Goal: Task Accomplishment & Management: Manage account settings

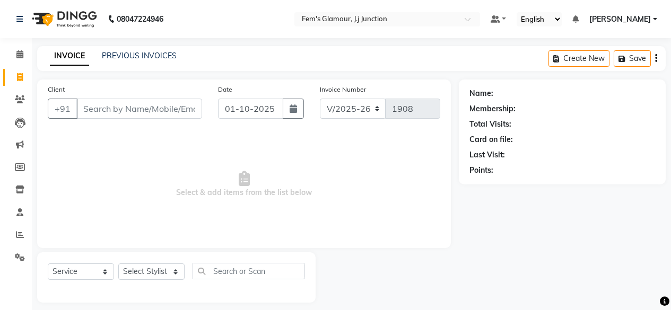
select select "4132"
select select "service"
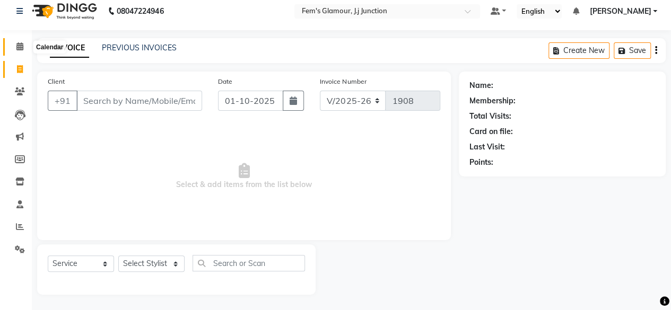
click at [22, 43] on icon at bounding box center [19, 46] width 7 height 8
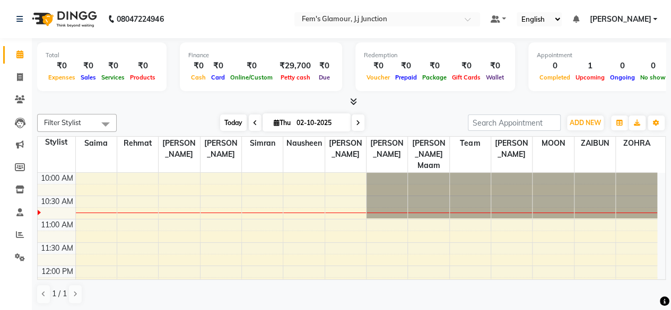
click at [231, 125] on span "Today" at bounding box center [233, 123] width 27 height 16
click at [228, 118] on span "Today" at bounding box center [233, 123] width 27 height 16
click at [294, 78] on span "Petty cash" at bounding box center [295, 77] width 35 height 7
select select "2940"
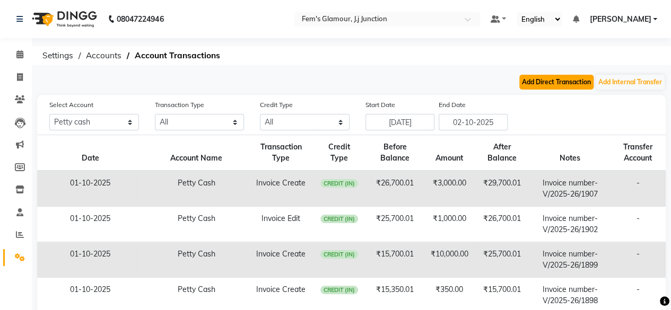
click at [548, 85] on button "Add Direct Transaction" at bounding box center [556, 82] width 74 height 15
select select "direct"
select select "2940"
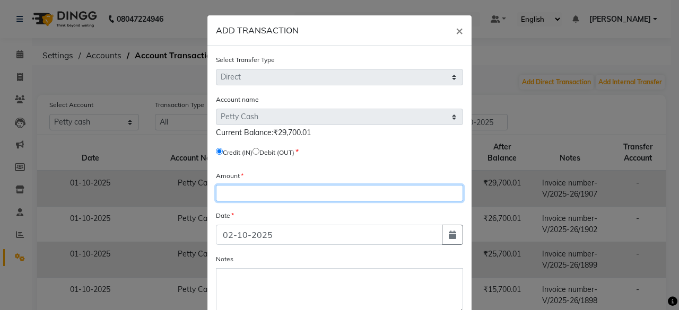
click at [309, 194] on input "number" at bounding box center [339, 193] width 247 height 16
type input "29700"
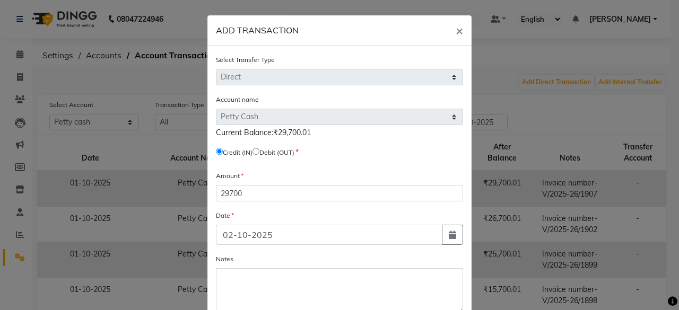
click at [258, 151] on input "radio" at bounding box center [256, 151] width 7 height 7
radio input "true"
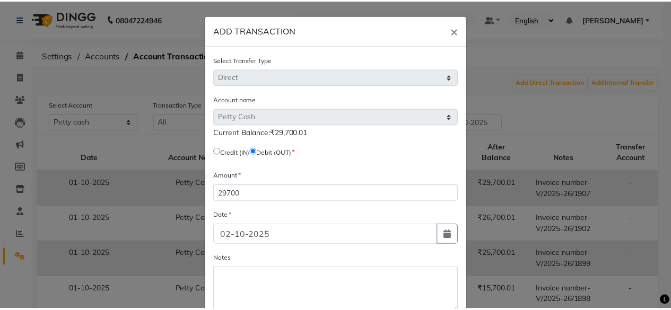
scroll to position [63, 0]
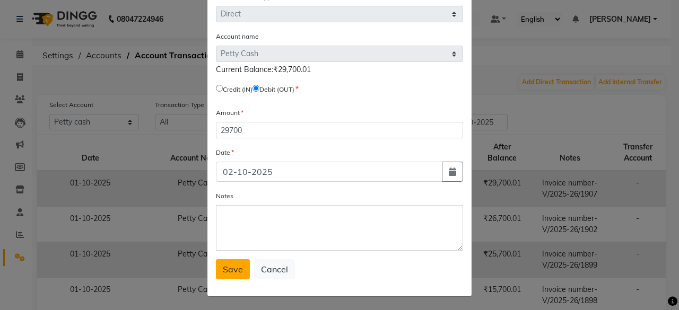
click at [224, 262] on button "Save" at bounding box center [233, 269] width 34 height 20
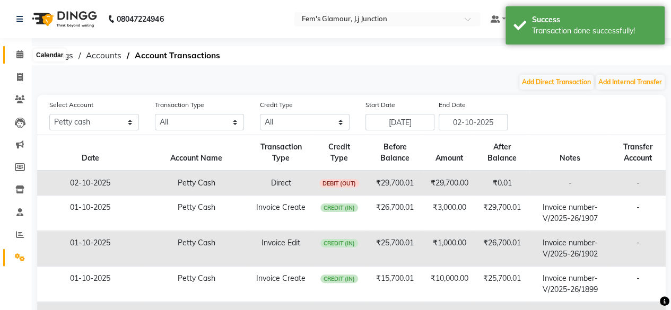
click at [19, 56] on icon at bounding box center [19, 54] width 7 height 8
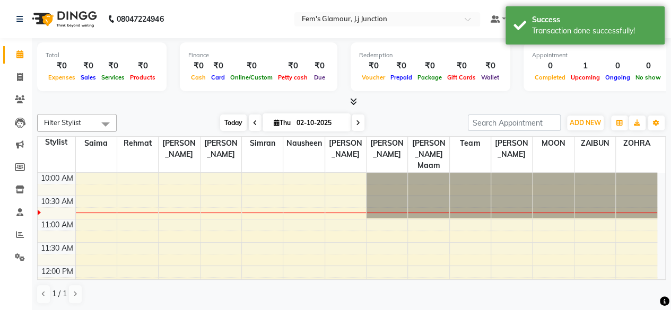
click at [235, 124] on span "Today" at bounding box center [233, 123] width 27 height 16
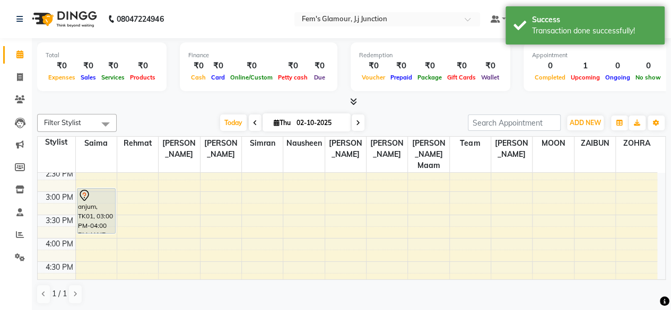
scroll to position [210, 0]
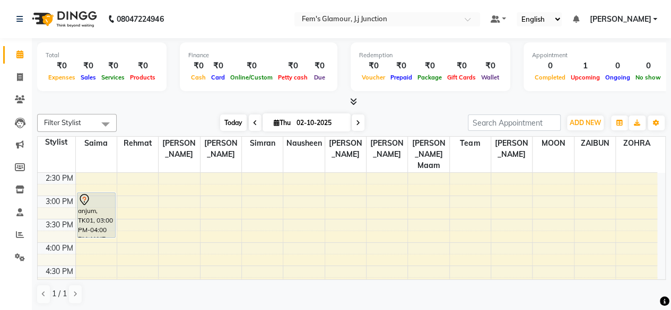
click at [233, 123] on span "Today" at bounding box center [233, 123] width 27 height 16
